Goal: Task Accomplishment & Management: Manage account settings

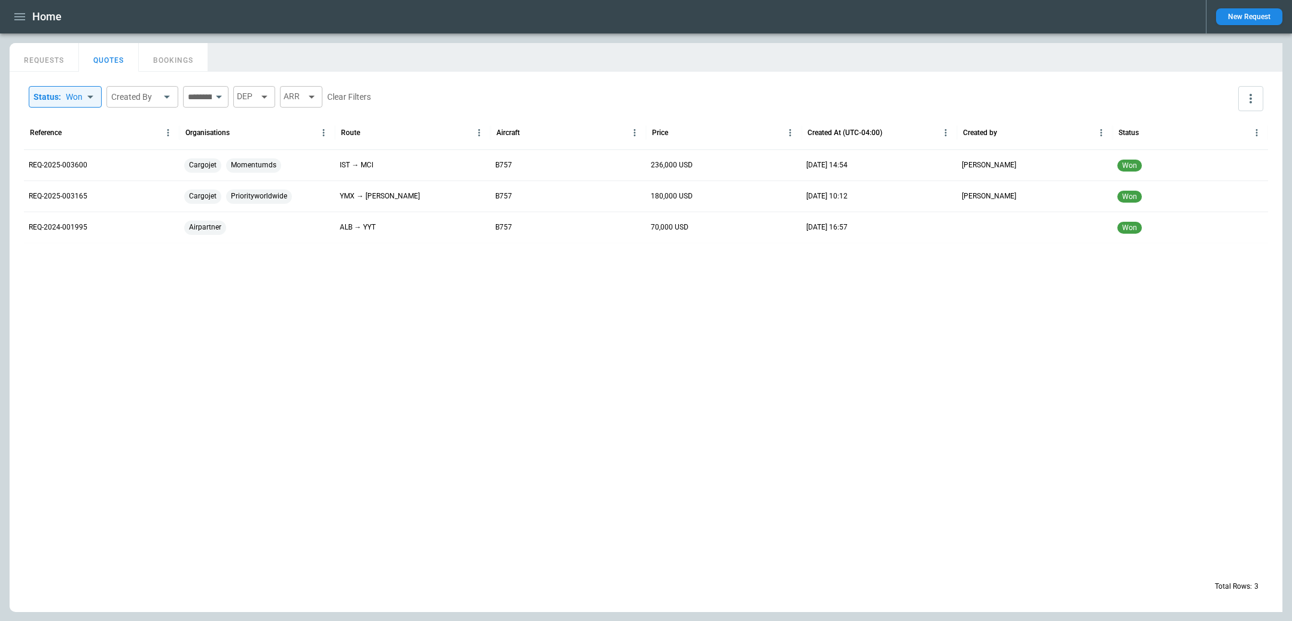
click at [13, 18] on icon "button" at bounding box center [20, 17] width 14 height 14
click at [72, 138] on li "Switch tenant" at bounding box center [55, 141] width 90 height 20
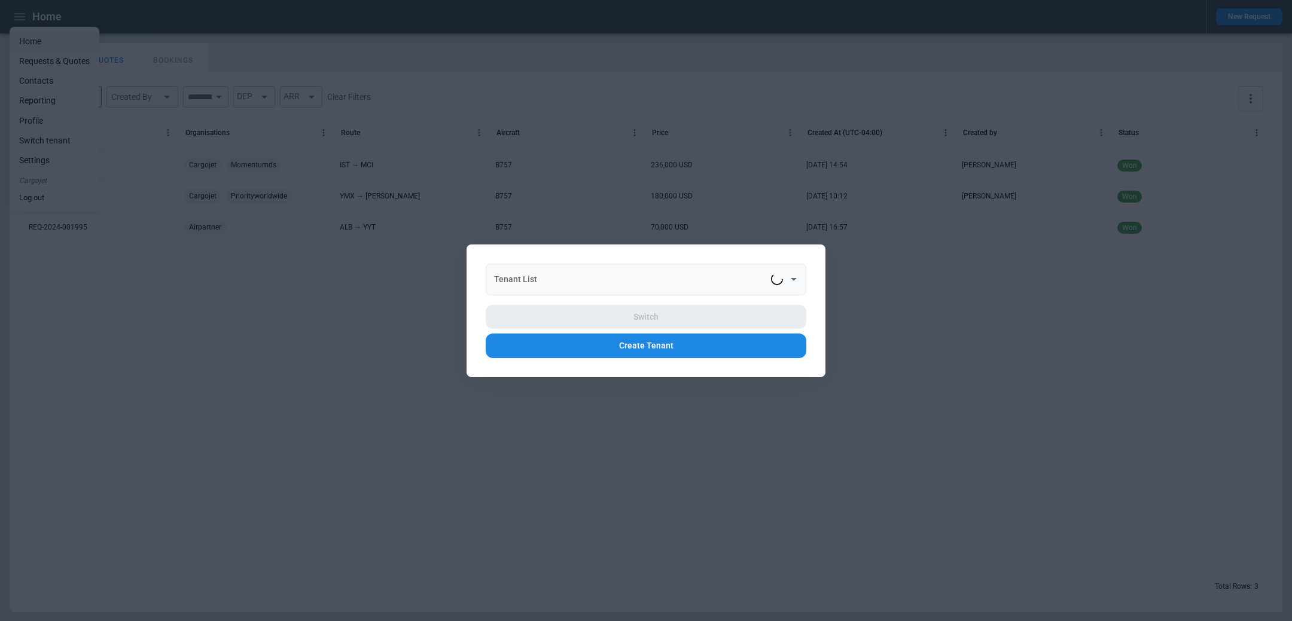
click at [540, 281] on input "Tenant List" at bounding box center [631, 279] width 280 height 21
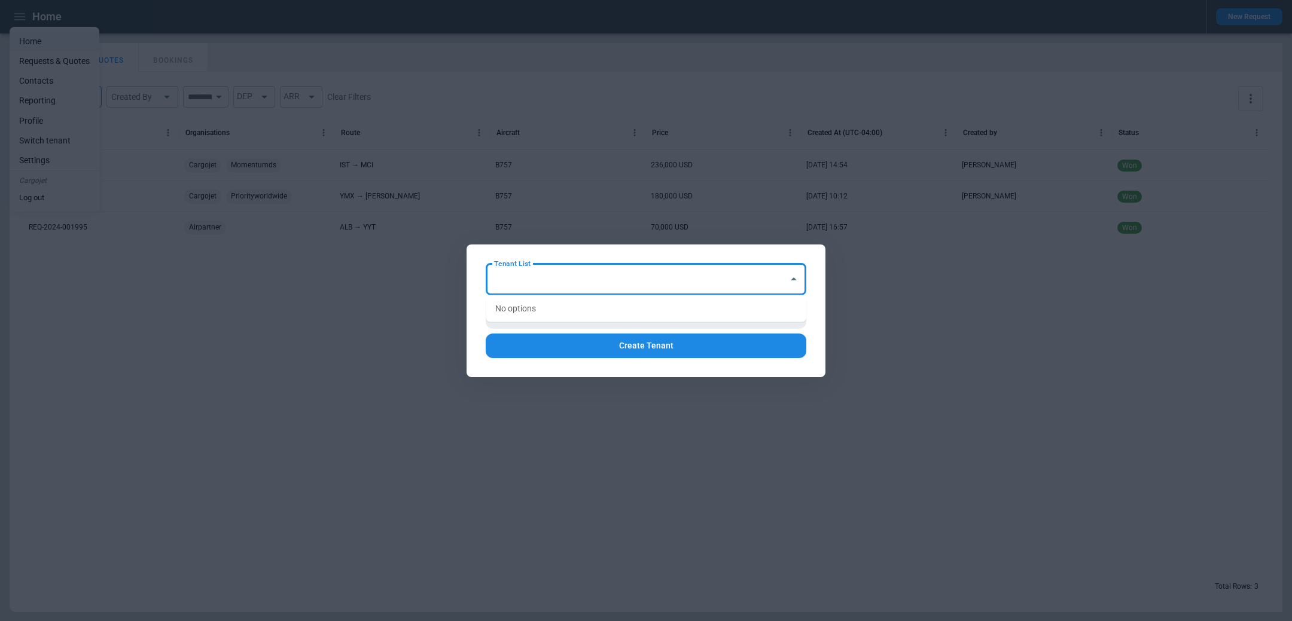
click at [551, 278] on input "Tenant List" at bounding box center [637, 279] width 292 height 21
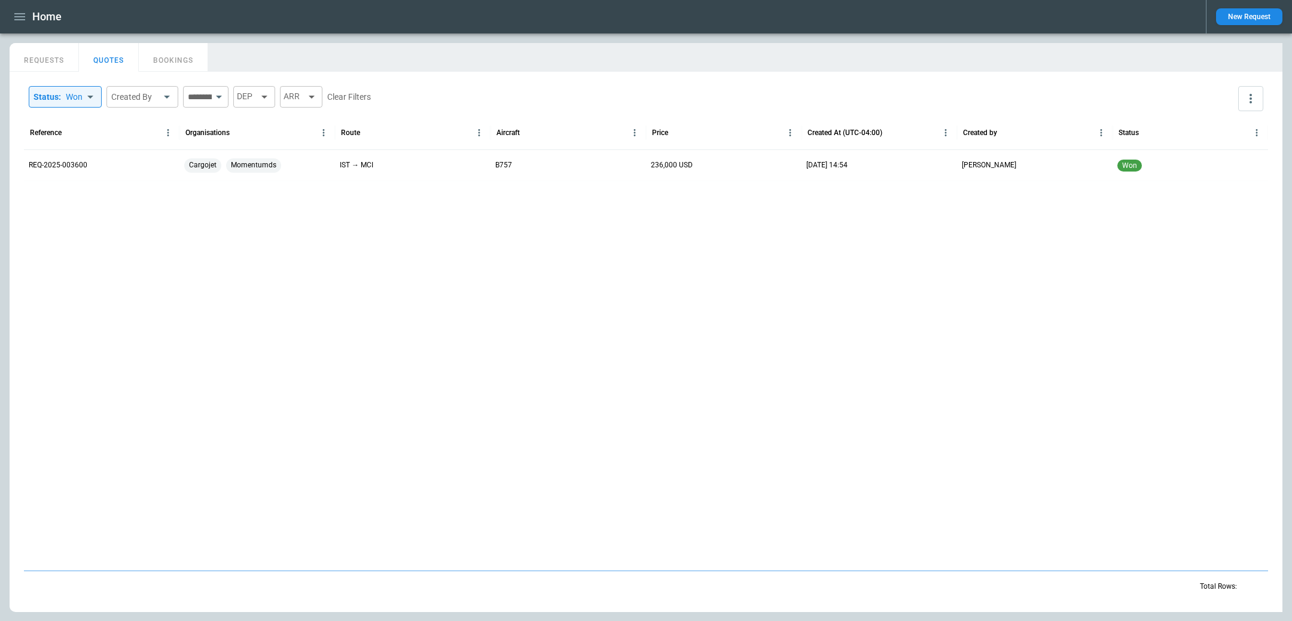
click at [21, 18] on icon "button" at bounding box center [20, 17] width 14 height 14
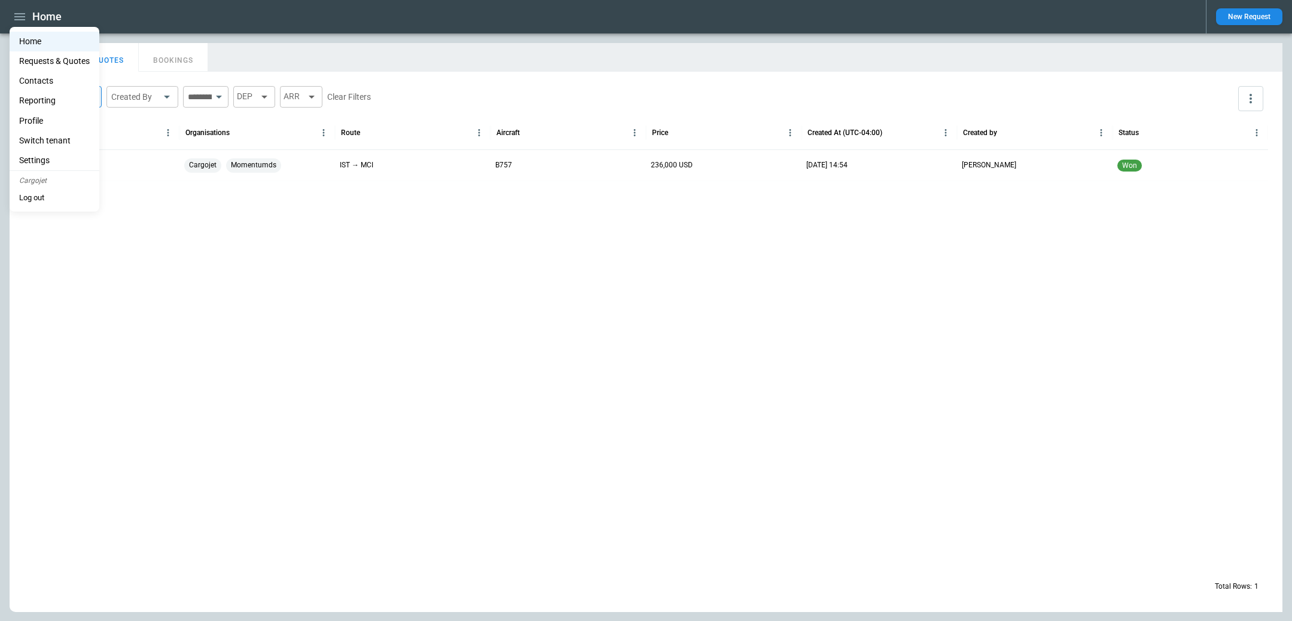
click at [63, 135] on li "Switch tenant" at bounding box center [55, 141] width 90 height 20
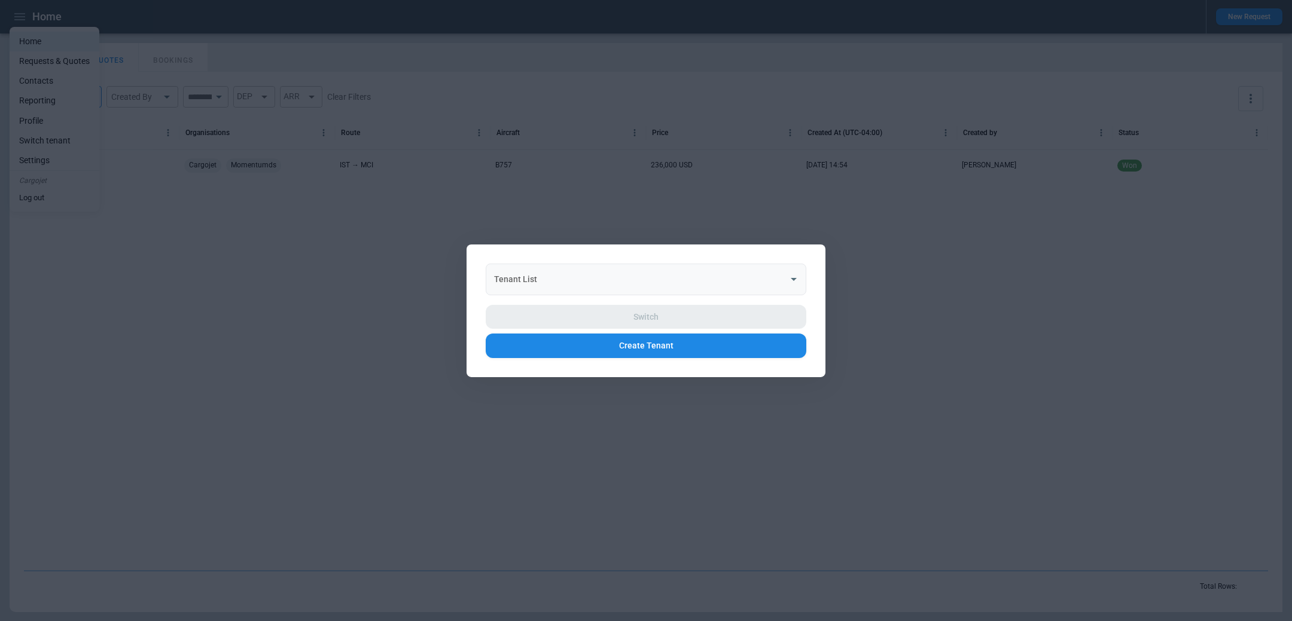
click at [651, 272] on input "Tenant List" at bounding box center [637, 279] width 292 height 21
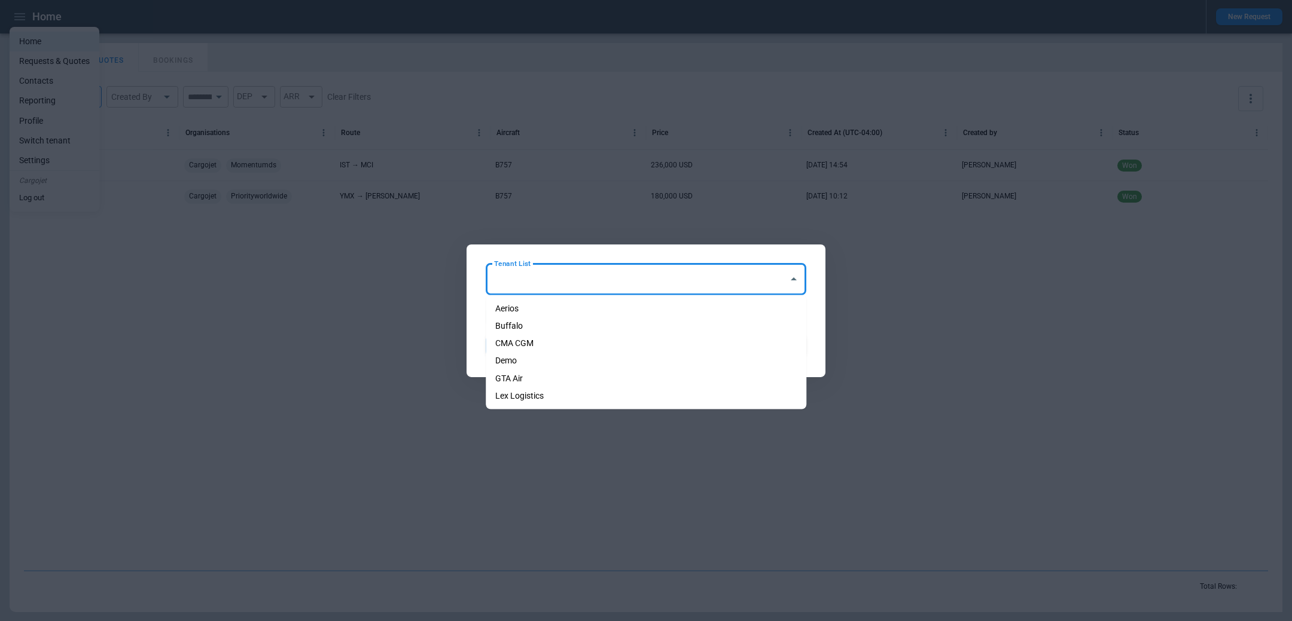
click at [636, 303] on li "Aerios" at bounding box center [646, 308] width 321 height 17
type input "******"
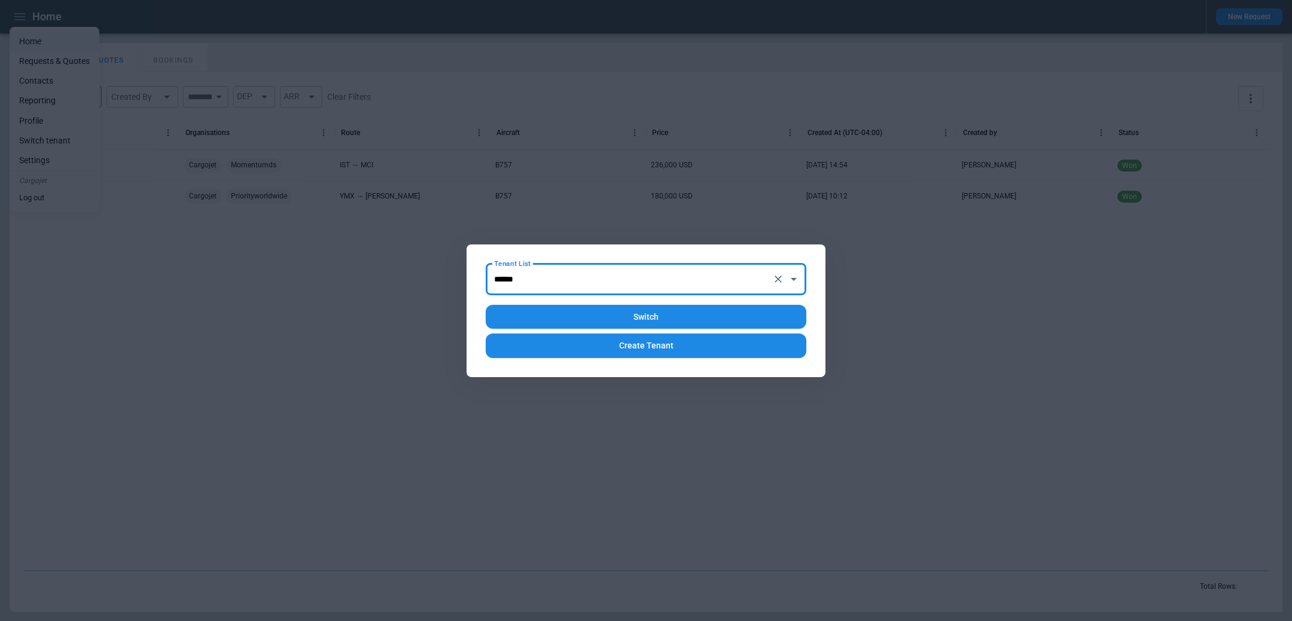
click at [634, 312] on button "Switch" at bounding box center [646, 317] width 321 height 25
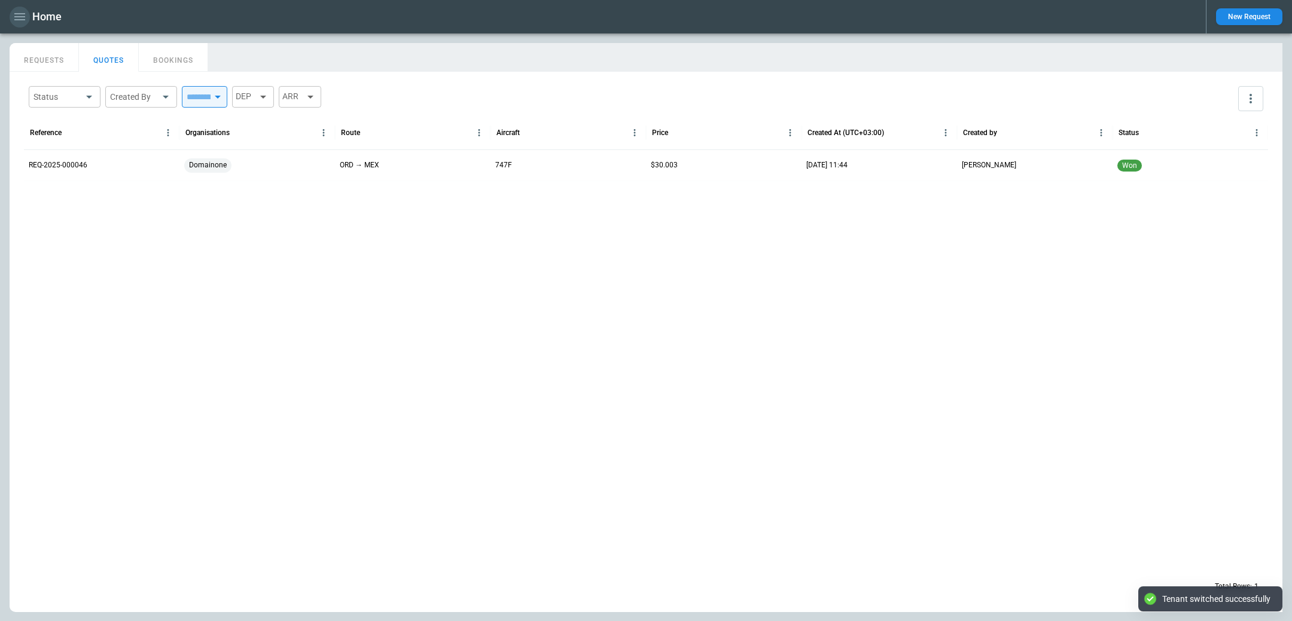
click at [22, 20] on icon "button" at bounding box center [19, 16] width 11 height 7
click at [35, 44] on li "Home" at bounding box center [55, 42] width 90 height 20
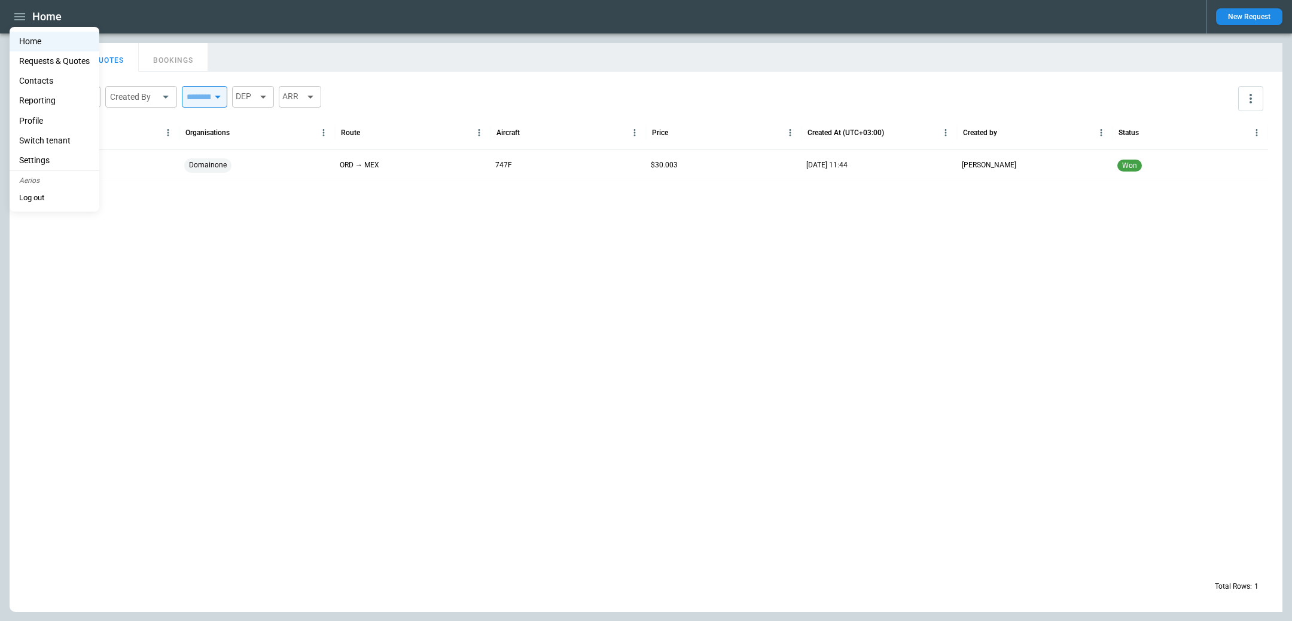
click at [62, 59] on Quotes "Requests & Quotes" at bounding box center [55, 61] width 90 height 20
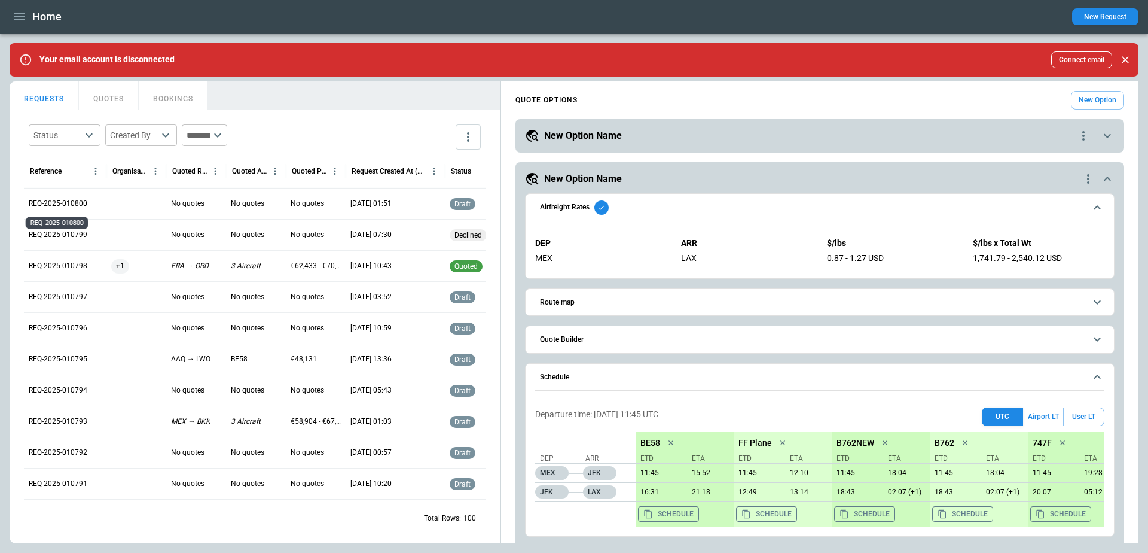
click at [67, 204] on p "REQ-2025-010800" at bounding box center [58, 204] width 59 height 10
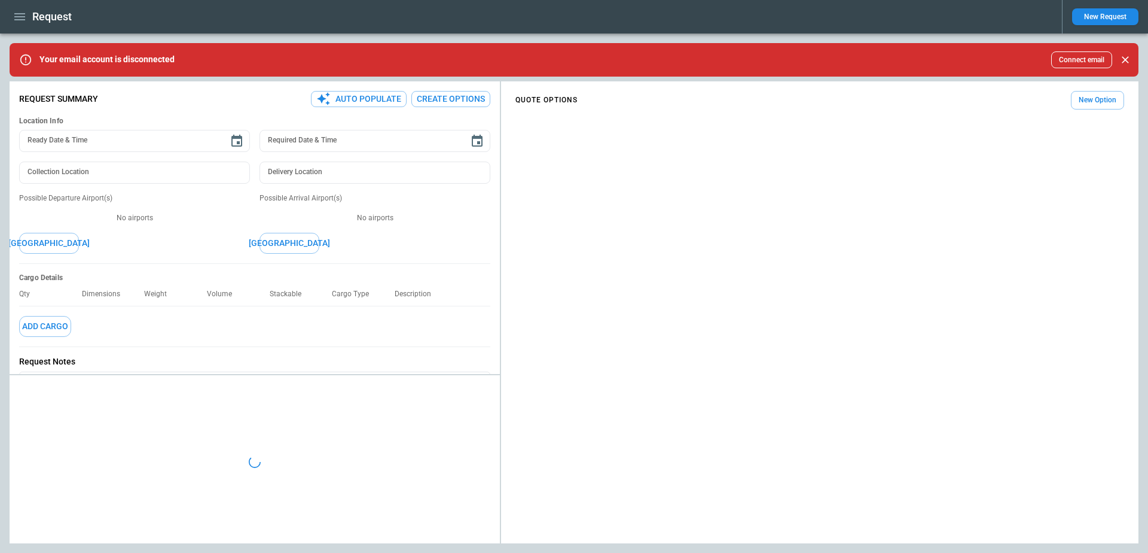
type textarea "*"
type input "***"
type input "********"
type textarea "*"
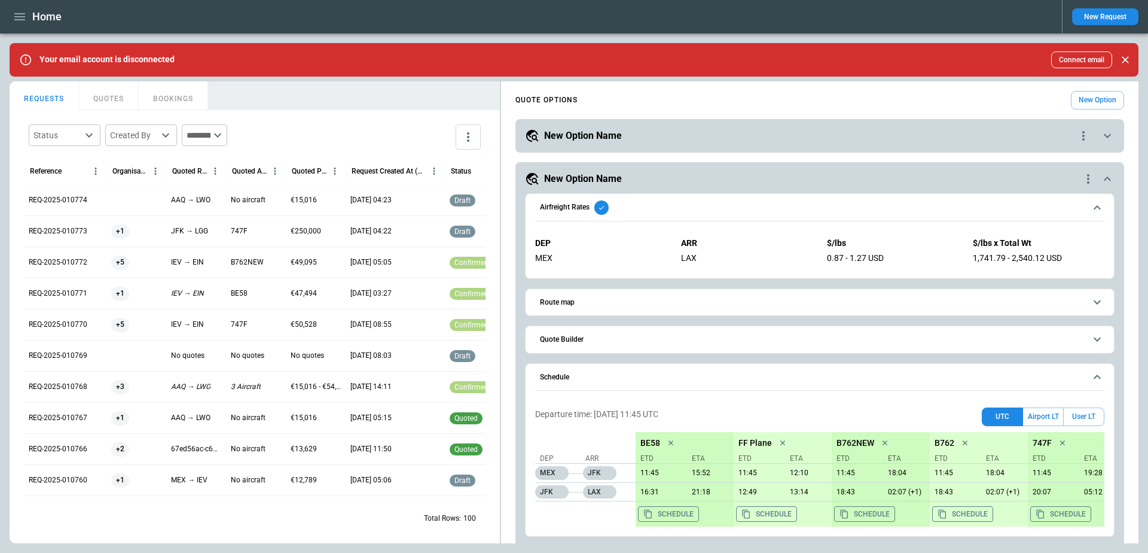
scroll to position [819, 0]
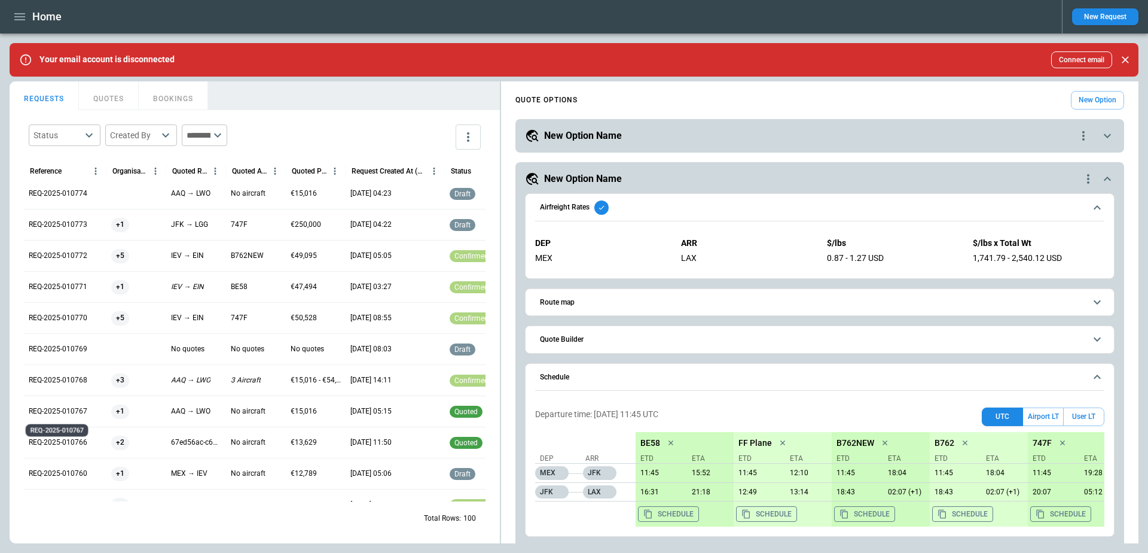
click at [73, 410] on p "REQ-2025-010767" at bounding box center [58, 411] width 59 height 10
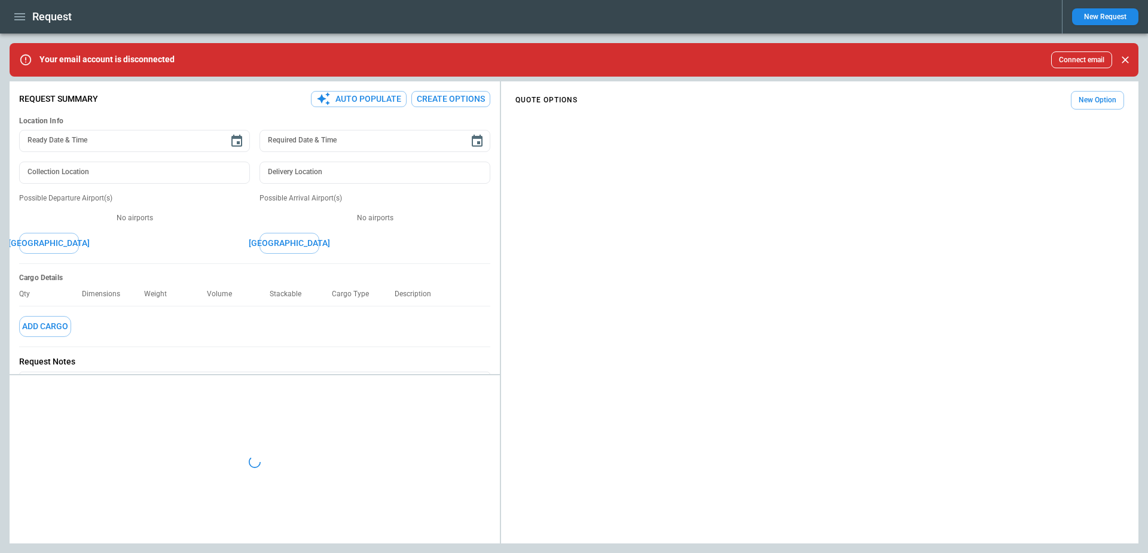
type textarea "*"
